Goal: Answer question/provide support: Participate in discussion

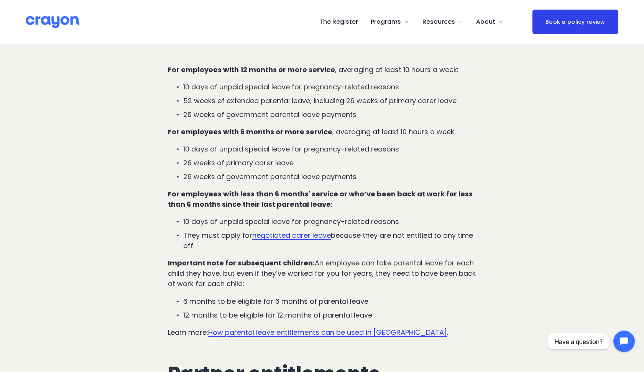
scroll to position [1127, 0]
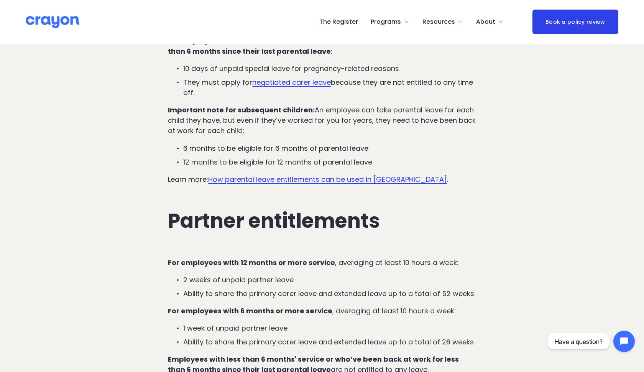
scroll to position [1281, 0]
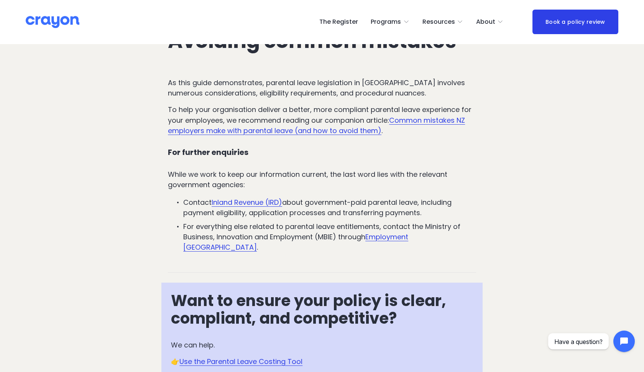
scroll to position [2720, 0]
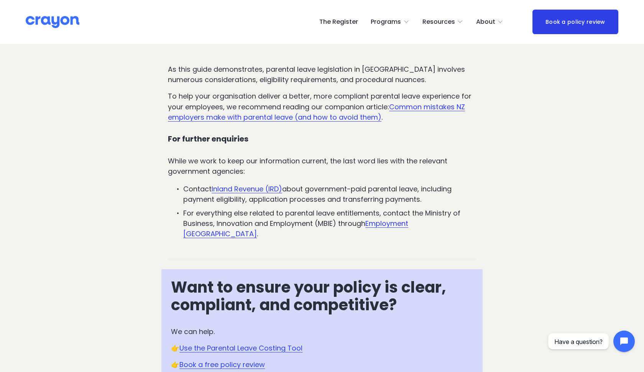
scroll to position [2811, 0]
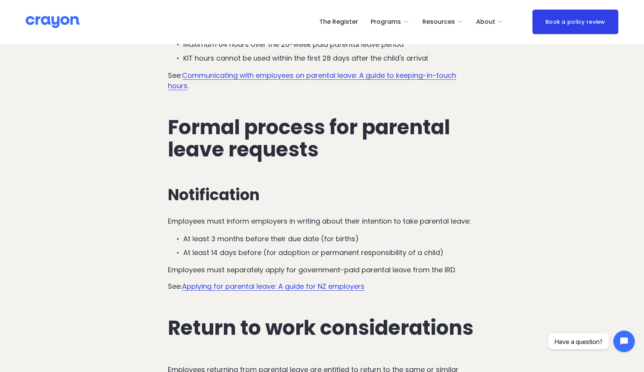
scroll to position [2228, 0]
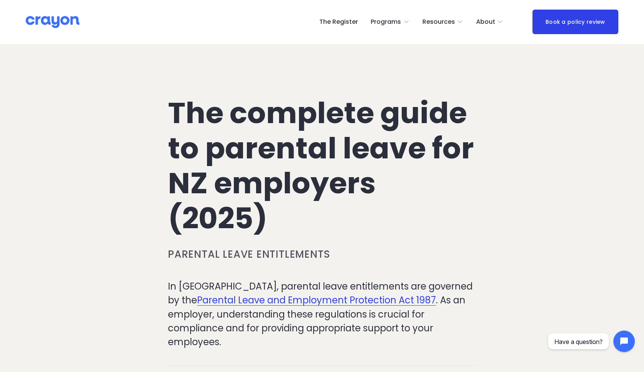
scroll to position [0, 0]
click at [62, 19] on img at bounding box center [53, 21] width 54 height 13
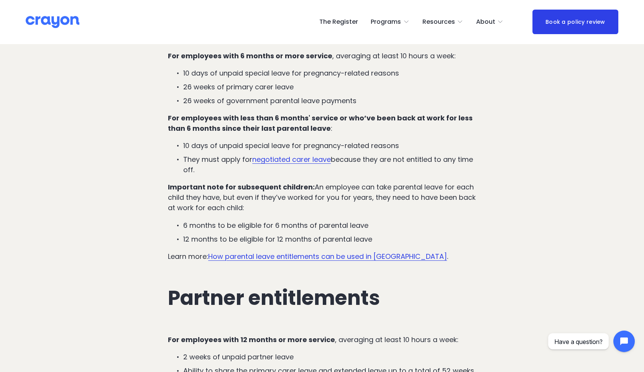
scroll to position [1204, 0]
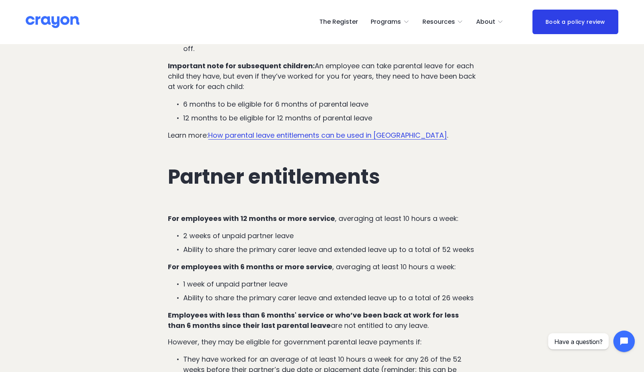
scroll to position [1327, 0]
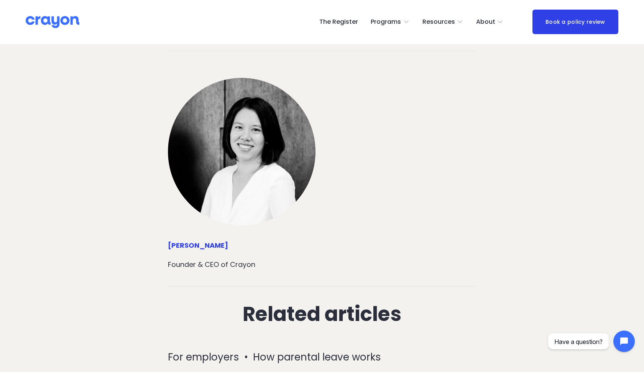
scroll to position [3387, 0]
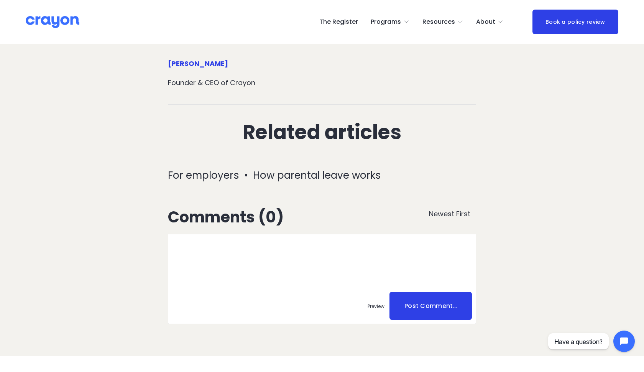
click at [261, 252] on textarea at bounding box center [321, 261] width 307 height 54
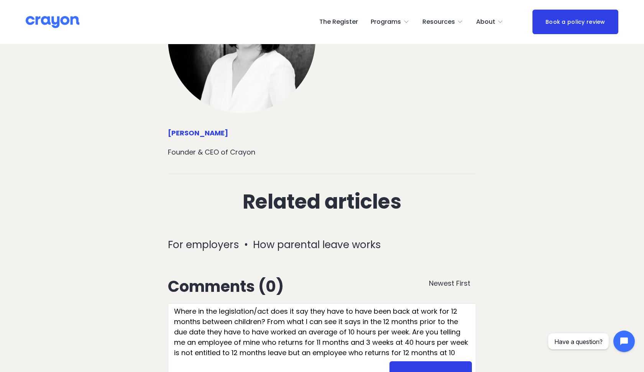
scroll to position [14, 0]
click at [287, 312] on textarea "Where in the legislation/act does it say they have to have been back at work fo…" at bounding box center [321, 331] width 307 height 54
type textarea "Where in the legislation/act does it say they have to have been back at work fo…"
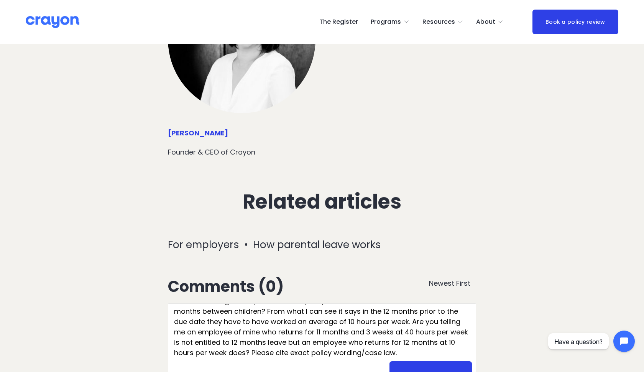
click at [429, 361] on span "Post Comment…" at bounding box center [430, 375] width 82 height 28
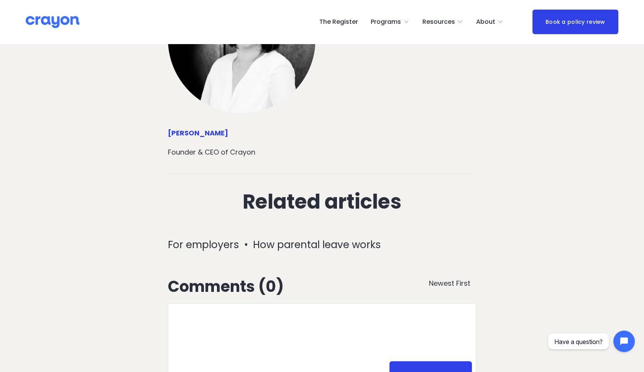
scroll to position [0, 0]
type textarea "Where in the legislation/act does it say they have to have been back at work fo…"
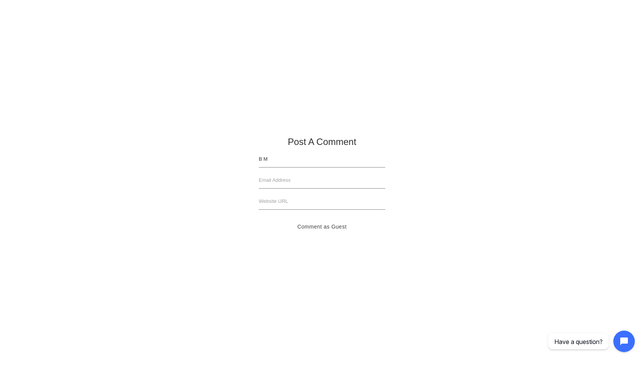
type input "B M"
type input "m"
type input "[EMAIL_ADDRESS][DOMAIN_NAME]"
click at [316, 223] on button "Comment as Guest" at bounding box center [322, 226] width 126 height 17
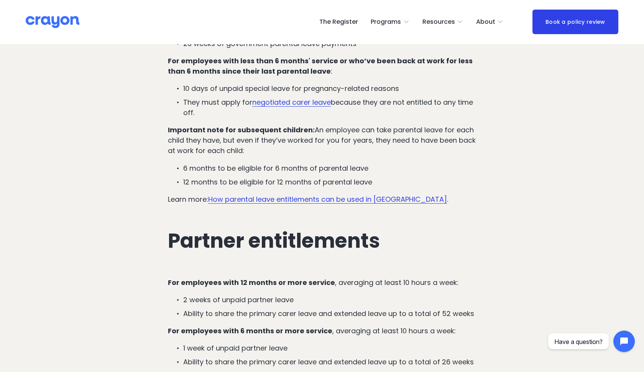
scroll to position [1204, 0]
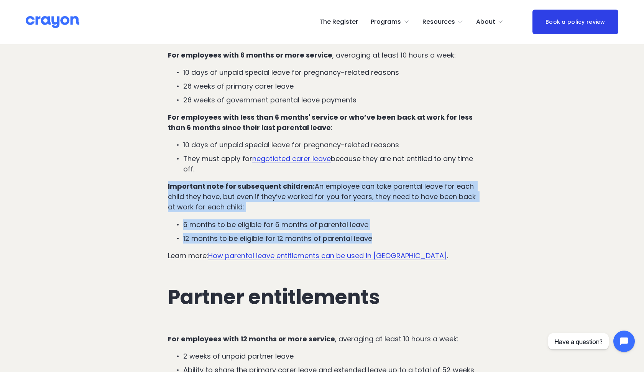
drag, startPoint x: 164, startPoint y: 166, endPoint x: 377, endPoint y: 223, distance: 220.6
click at [377, 223] on div "For employees with 12 months or more service , averaging at least 10 hours a we…" at bounding box center [321, 124] width 321 height 286
copy div "Important note for subsequent children: An employee can take parental leave for…"
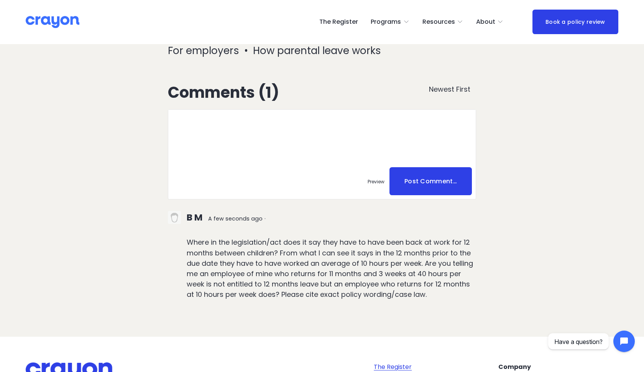
scroll to position [3529, 0]
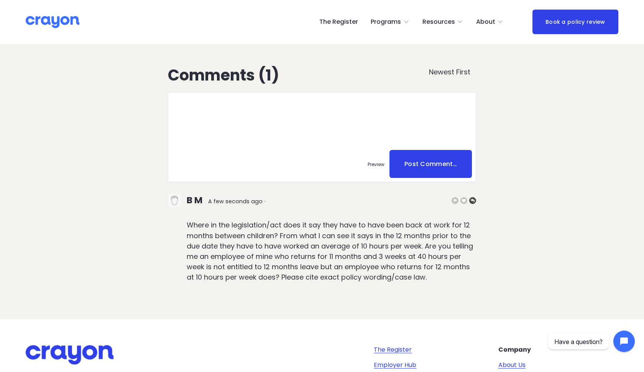
click at [473, 197] on span at bounding box center [472, 200] width 7 height 7
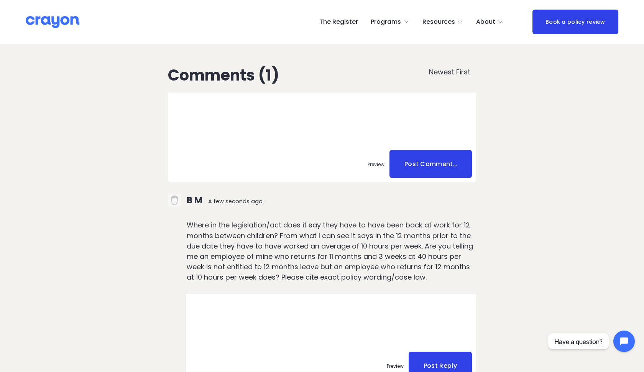
click at [303, 307] on textarea at bounding box center [331, 321] width 290 height 54
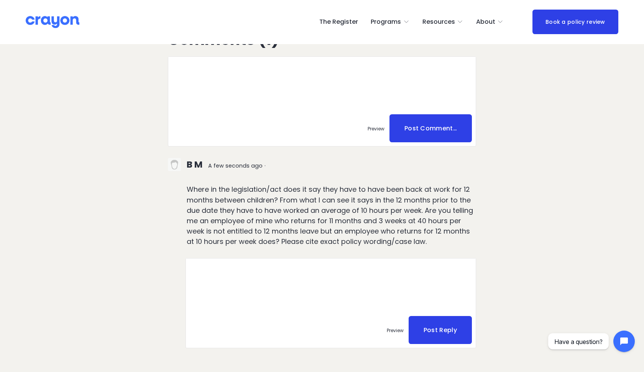
scroll to position [3575, 0]
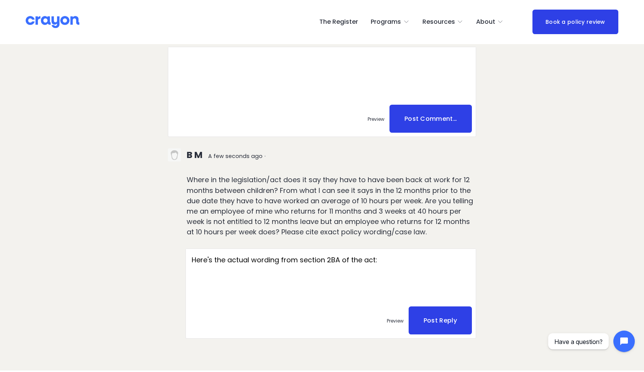
paste textarea "an employee meets the 12-month employment test if the employee will have been e…"
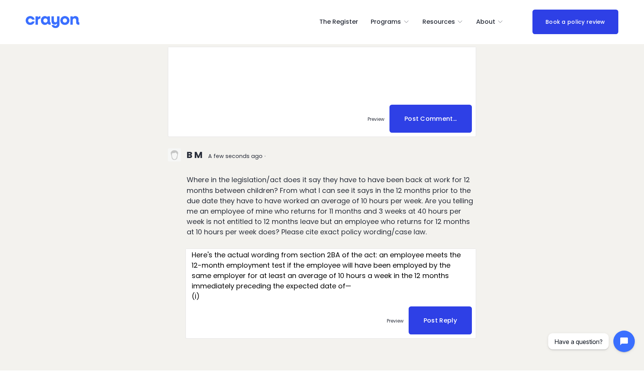
scroll to position [0, 0]
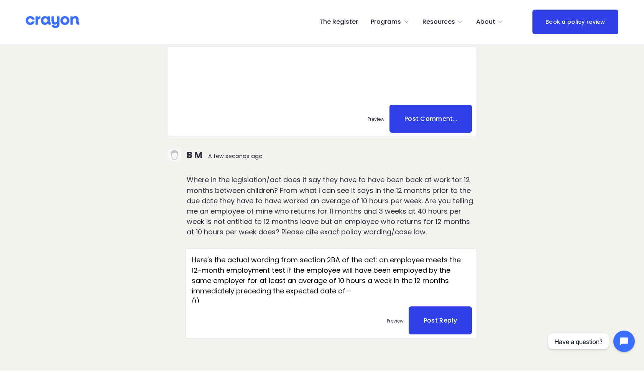
click at [376, 249] on textarea "Here's the actual wording from section 2BA of the act: an employee meets the 12…" at bounding box center [331, 276] width 290 height 54
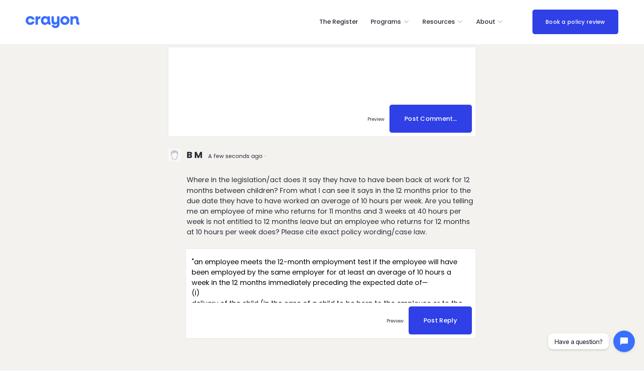
scroll to position [29, 0]
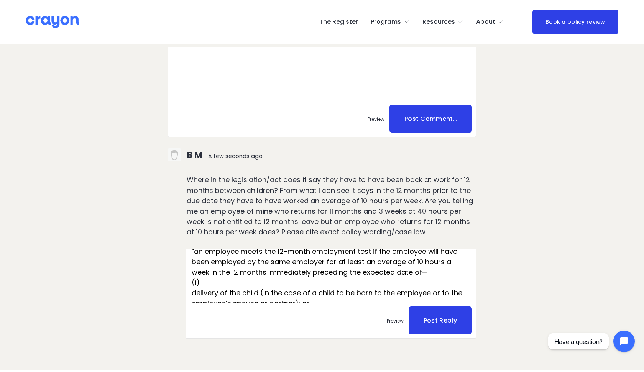
click at [378, 266] on textarea "Here's the actual wording from section 2BA of the act: "an employee meets the 1…" at bounding box center [331, 276] width 290 height 54
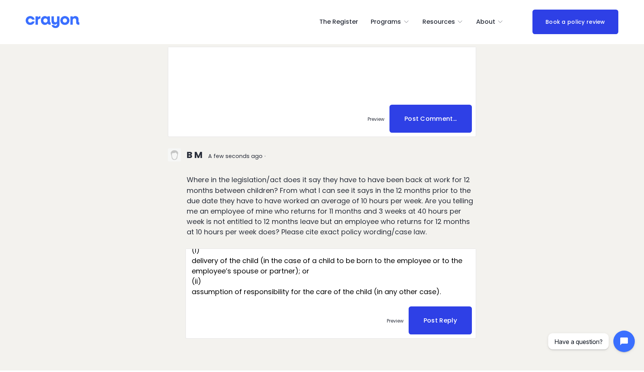
scroll to position [61, 0]
click at [448, 274] on textarea "Here's the actual wording from section 2BA of the act: "an employee meets the 1…" at bounding box center [331, 276] width 290 height 54
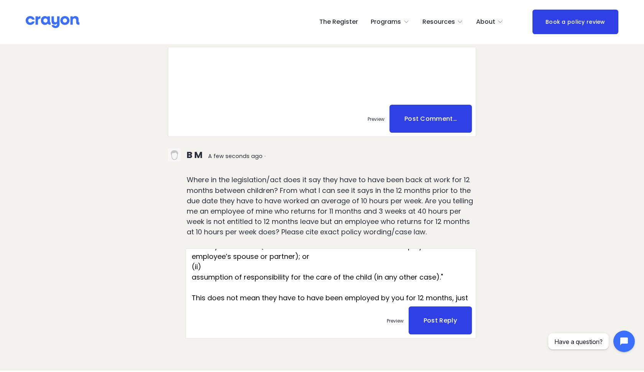
scroll to position [86, 0]
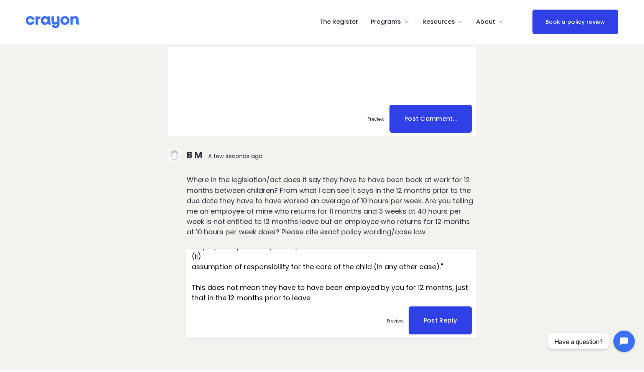
click at [202, 269] on textarea "Here's the actual wording from section 2BA of the act: "an employee meets the 1…" at bounding box center [331, 276] width 290 height 54
click at [392, 281] on textarea "Here's the actual wording from section 2BA of the act: "an employee meets the 1…" at bounding box center [331, 276] width 290 height 54
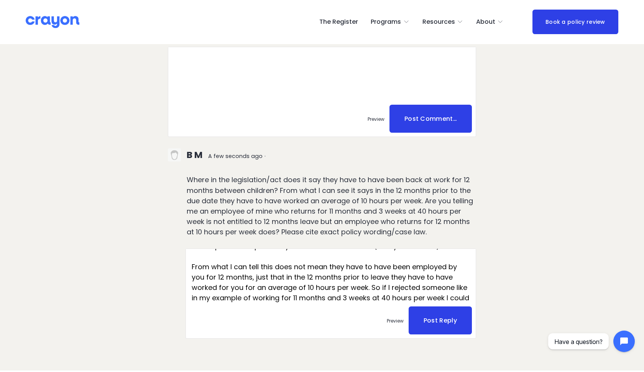
scroll to position [117, 0]
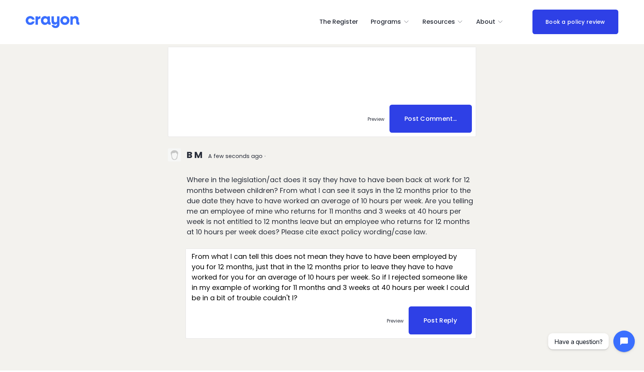
click at [458, 260] on textarea "Here's the actual wording from section 2BA of the act: "an employee meets the 1…" at bounding box center [331, 276] width 290 height 54
click at [248, 272] on textarea "Here's the actual wording from section 2BA of the act: "an employee meets the 1…" at bounding box center [331, 276] width 290 height 54
click at [273, 269] on textarea "Here's the actual wording from section 2BA of the act: "an employee meets the 1…" at bounding box center [331, 276] width 290 height 54
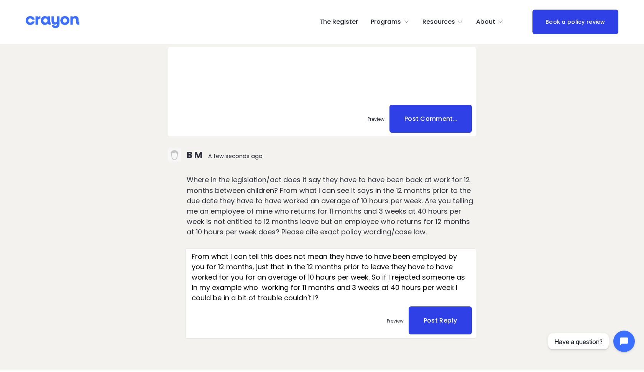
click at [273, 269] on textarea "Here's the actual wording from section 2BA of the act: "an employee meets the 1…" at bounding box center [331, 276] width 290 height 54
click at [343, 278] on textarea "Here's the actual wording from section 2BA of the act: "an employee meets the 1…" at bounding box center [331, 276] width 290 height 54
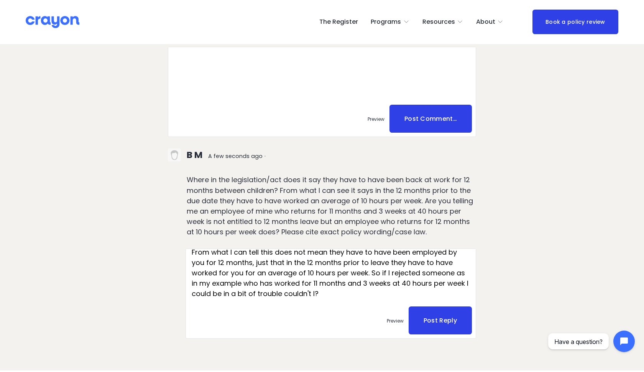
scroll to position [117, 0]
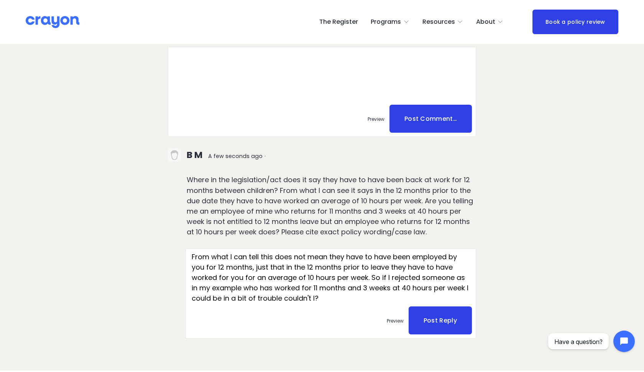
click at [199, 250] on textarea "Here's the actual wording from section 2BA of the act: "an employee meets the 1…" at bounding box center [331, 276] width 290 height 54
click at [321, 278] on textarea "Here's the actual wording from section 2BA of the act: "an employee meets the 1…" at bounding box center [331, 276] width 290 height 54
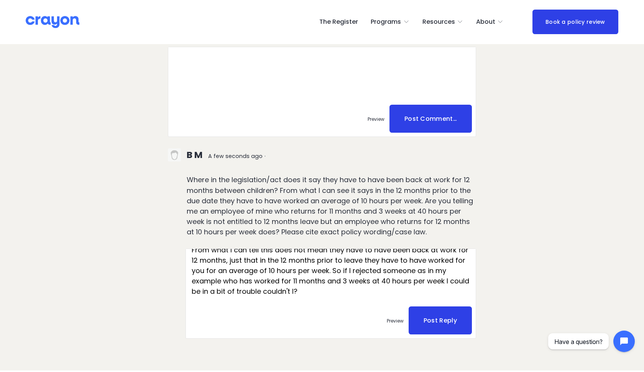
scroll to position [123, 0]
type textarea "Here's the actual wording from section 2BA of the act: "an employee meets the 1…"
click at [447, 306] on span "Post Reply" at bounding box center [440, 320] width 63 height 28
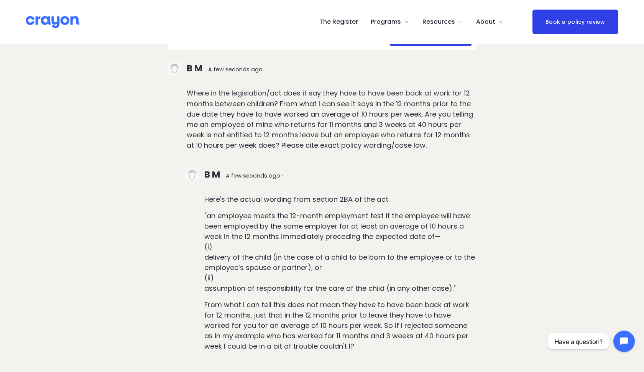
scroll to position [3658, 0]
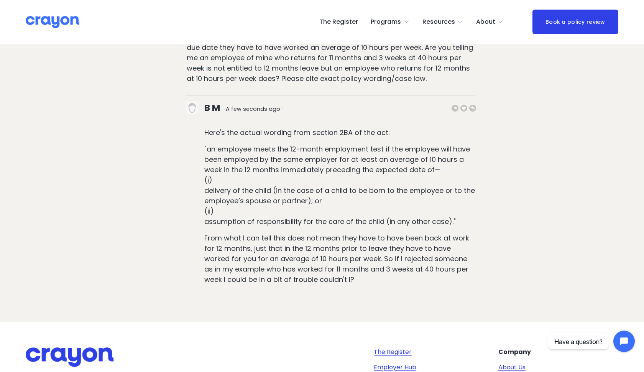
scroll to position [3723, 0]
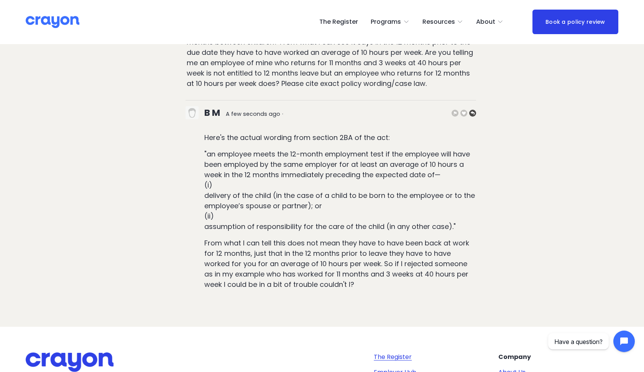
click at [474, 110] on span at bounding box center [472, 113] width 7 height 7
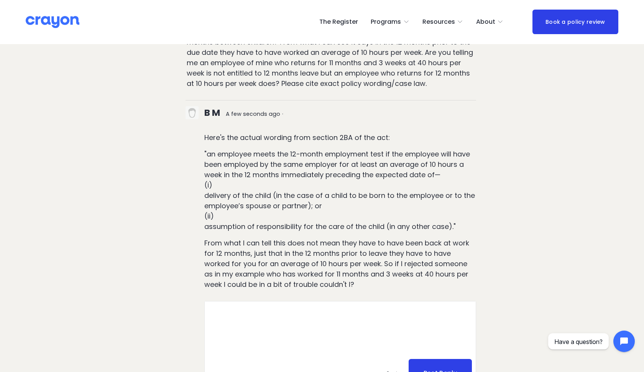
click at [309, 309] on textarea at bounding box center [340, 328] width 271 height 54
paste textarea "Loremipsum do sitametcon Adipi el seddoeiu tempori utlabor etdo mag aliq enimad…"
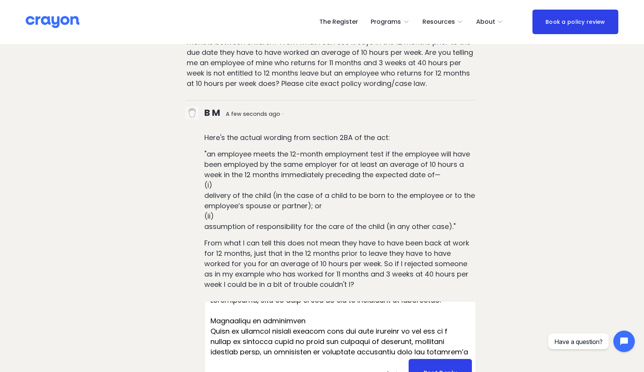
scroll to position [15, 0]
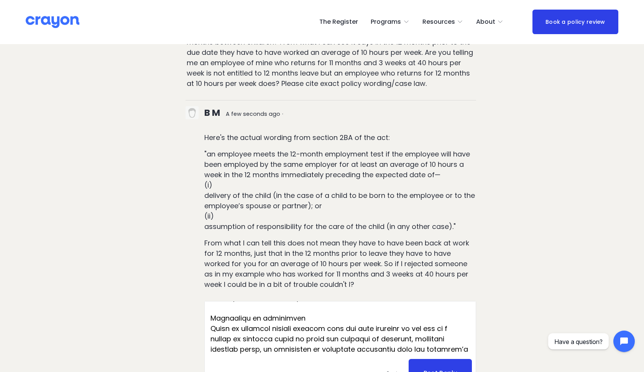
click at [209, 301] on textarea at bounding box center [340, 328] width 271 height 54
drag, startPoint x: 301, startPoint y: 302, endPoint x: 207, endPoint y: 302, distance: 93.5
click at [207, 302] on textarea at bounding box center [340, 328] width 271 height 54
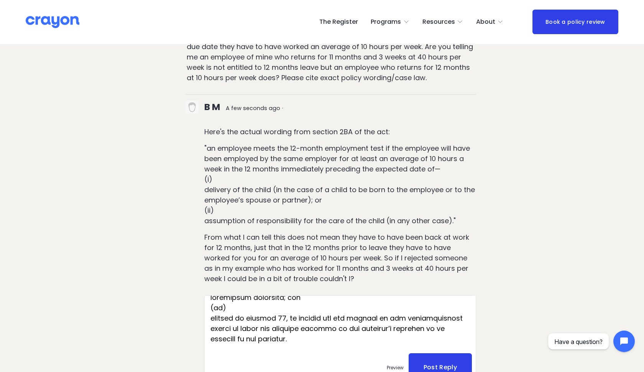
scroll to position [3729, 0]
click at [351, 319] on textarea at bounding box center [340, 322] width 271 height 54
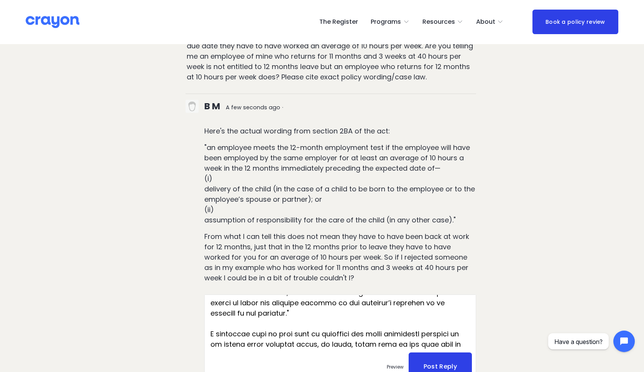
scroll to position [273, 0]
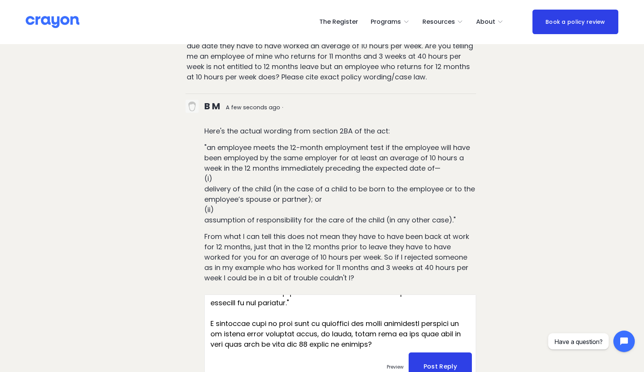
type textarea "Loremipsumd, sita co adip el sed do eiu te incididunt ut laboreetdo: "Magna al …"
click at [431, 352] on span "Post Reply" at bounding box center [440, 366] width 63 height 28
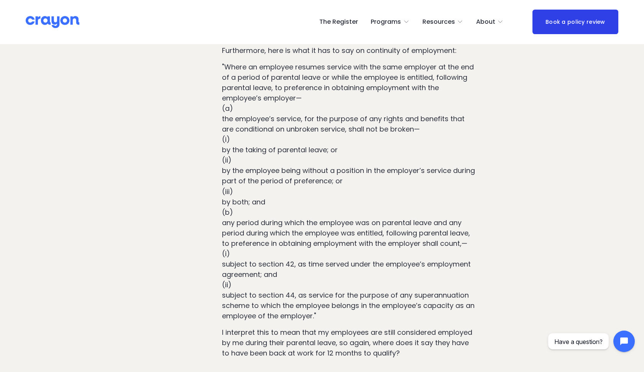
scroll to position [4002, 0]
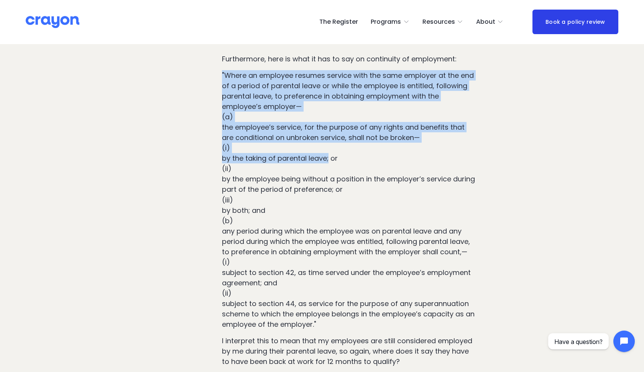
drag, startPoint x: 221, startPoint y: 56, endPoint x: 330, endPoint y: 141, distance: 138.7
click at [330, 141] on div "Furthermore, here is what it has to say on continuity of employment: "Where an …" at bounding box center [339, 210] width 273 height 313
copy p ""Where an employee resumes service with the same employer at the end of a perio…"
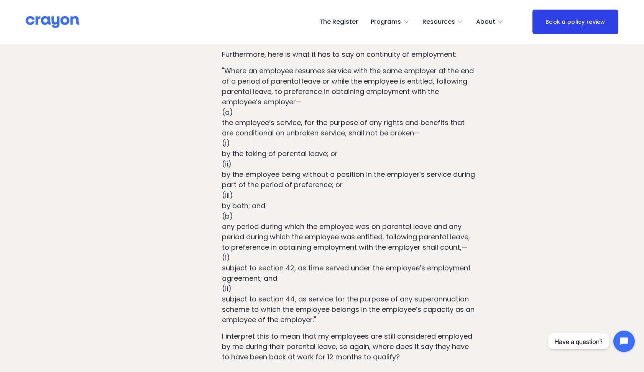
scroll to position [4008, 0]
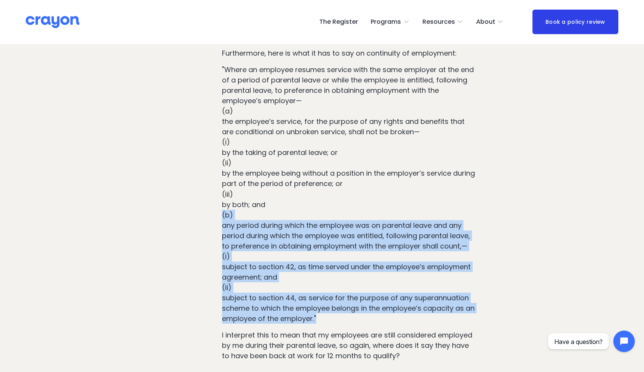
drag, startPoint x: 221, startPoint y: 194, endPoint x: 383, endPoint y: 298, distance: 191.9
click at [383, 298] on div "Furthermore, here is what it has to say on continuity of employment: "Where an …" at bounding box center [339, 204] width 273 height 313
copy p "(b) any period during which the employee was on parental leave and any period d…"
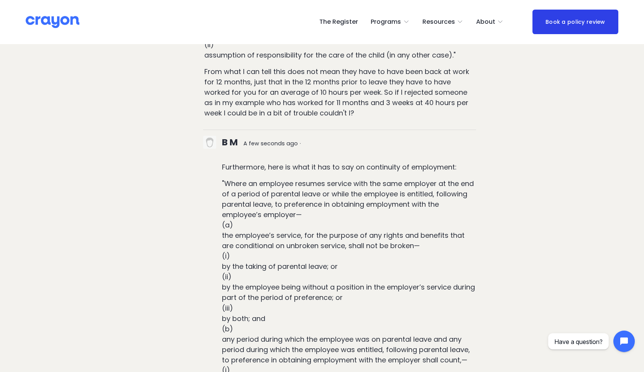
scroll to position [3895, 0]
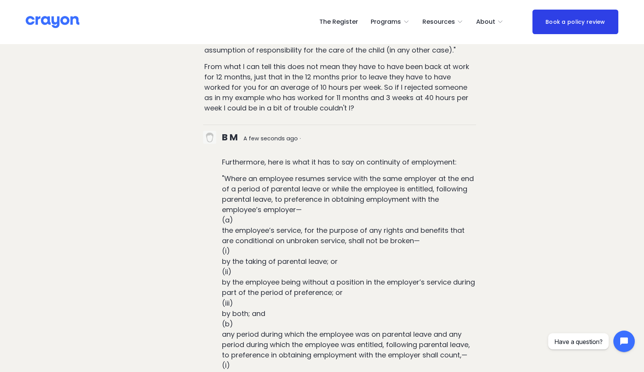
scroll to position [3901, 0]
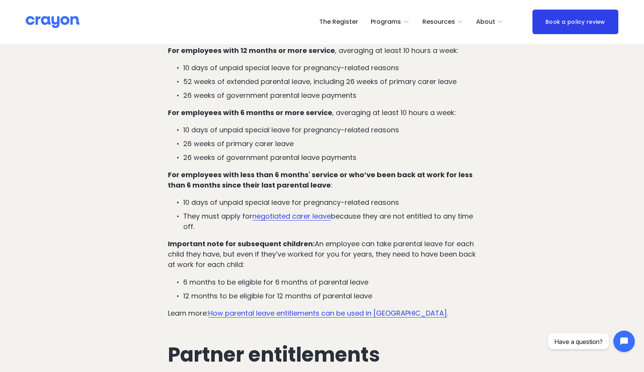
scroll to position [1147, 0]
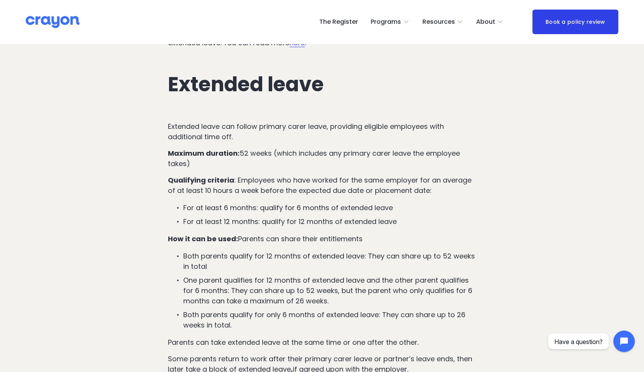
scroll to position [1041, 0]
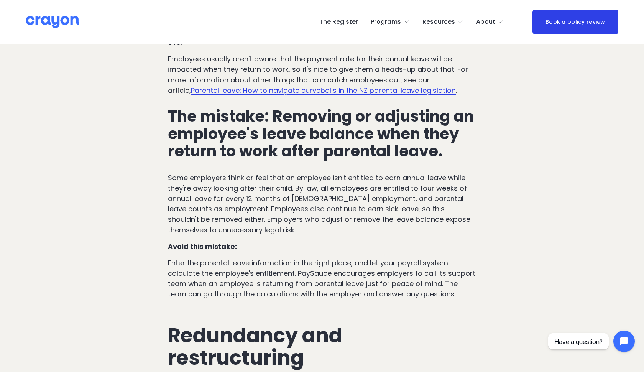
scroll to position [2890, 0]
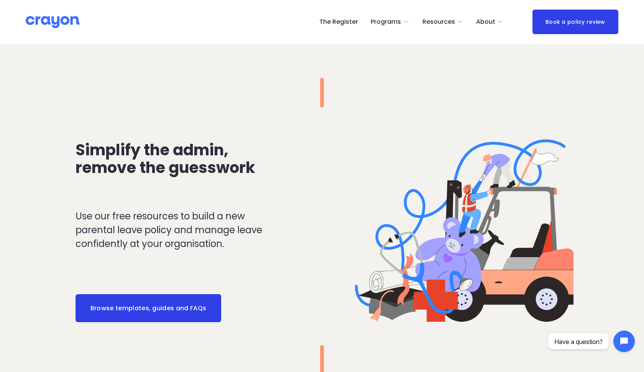
scroll to position [867, 0]
